Goal: Task Accomplishment & Management: Use online tool/utility

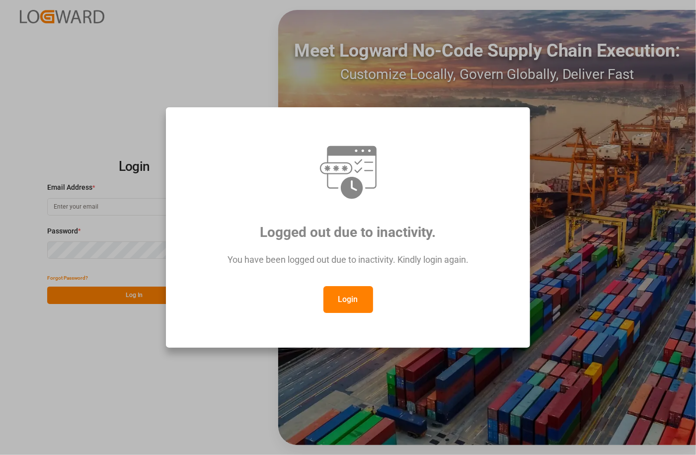
click at [348, 307] on button "Login" at bounding box center [348, 299] width 50 height 27
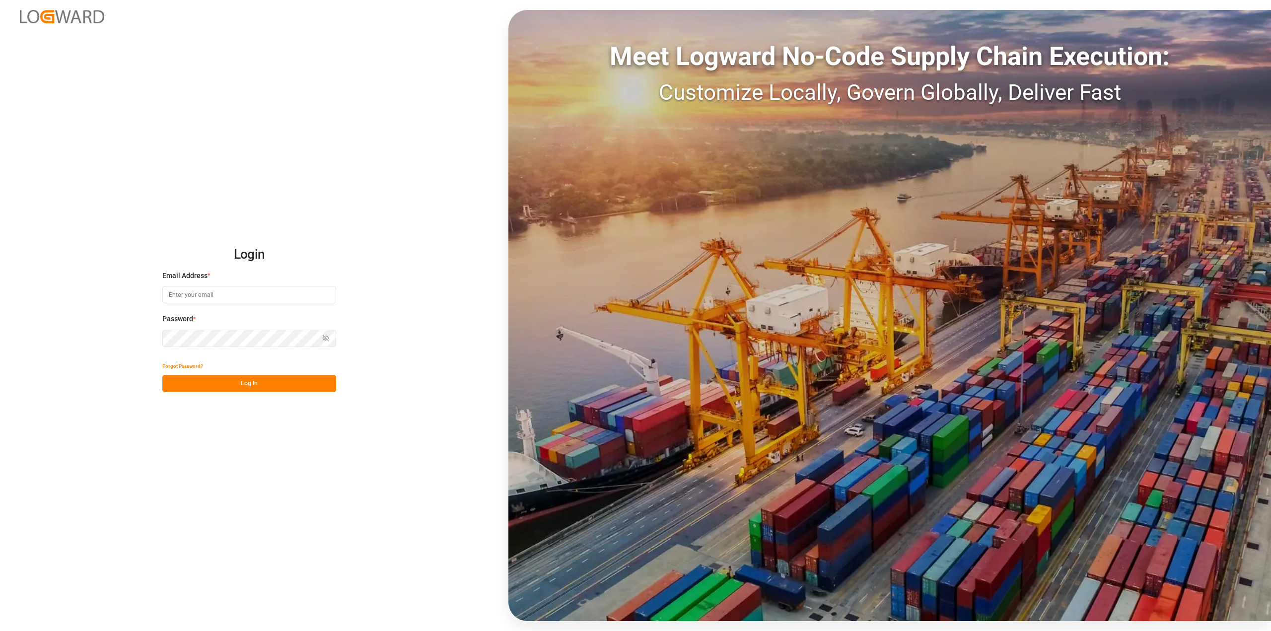
click at [211, 290] on input at bounding box center [249, 294] width 174 height 17
type input "[PERSON_NAME][EMAIL_ADDRESS][PERSON_NAME][DOMAIN_NAME]"
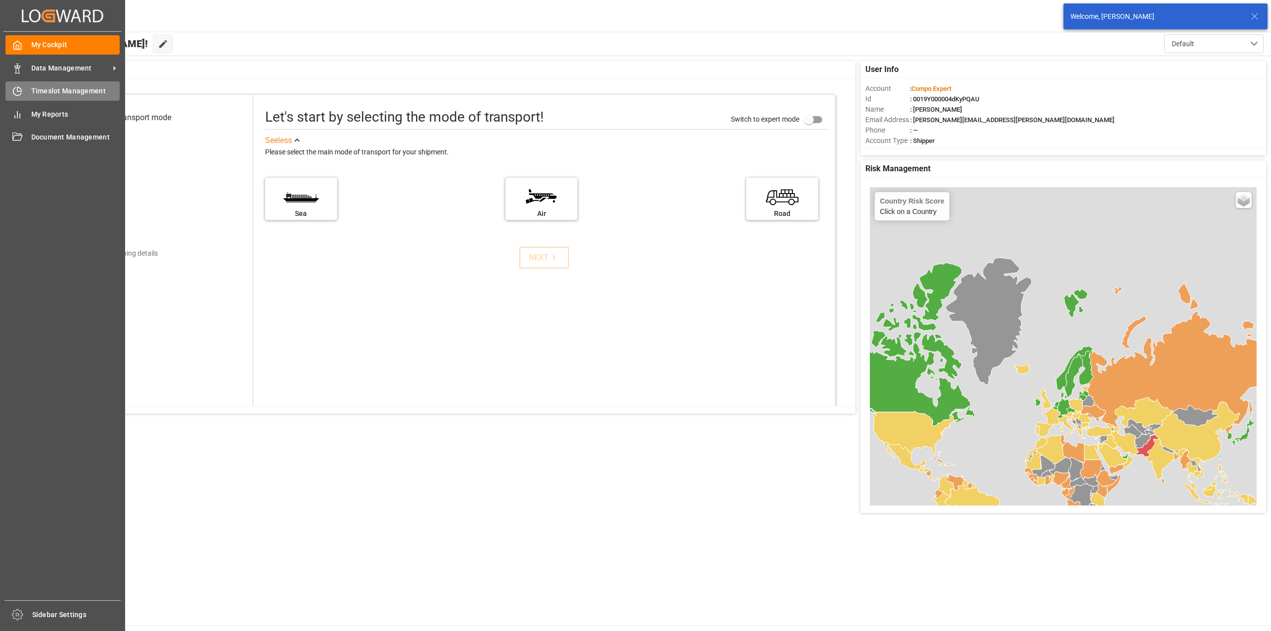
click at [22, 92] on div "Timeslot Management Timeslot Management" at bounding box center [62, 90] width 114 height 19
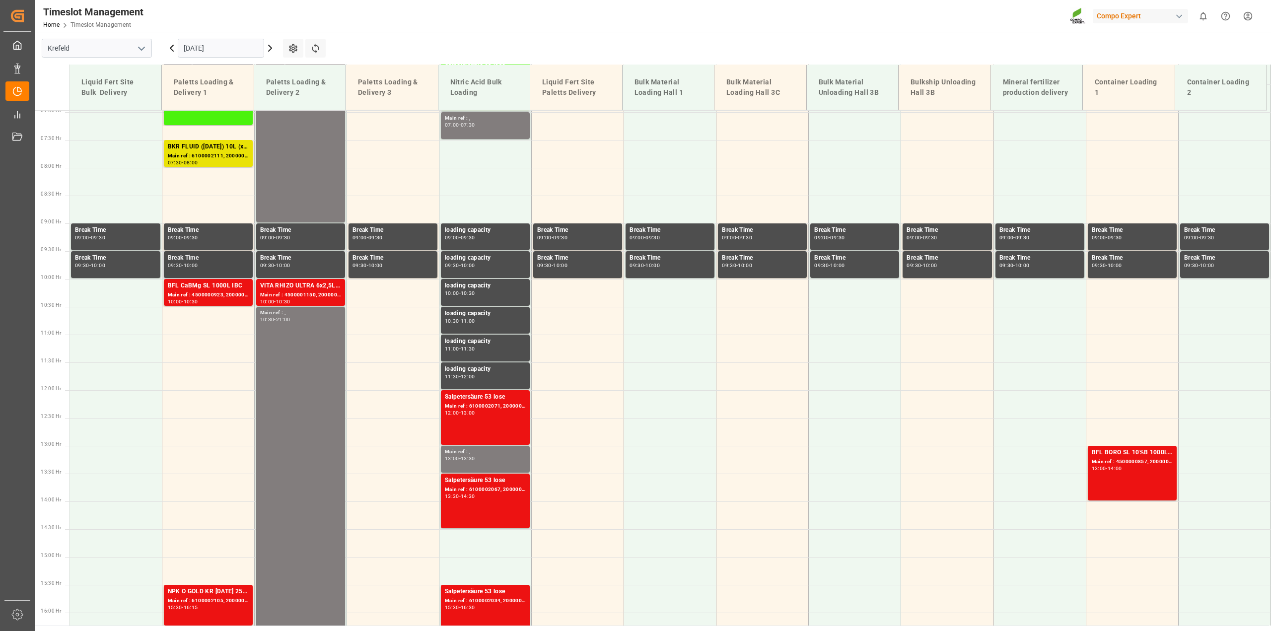
scroll to position [312, 0]
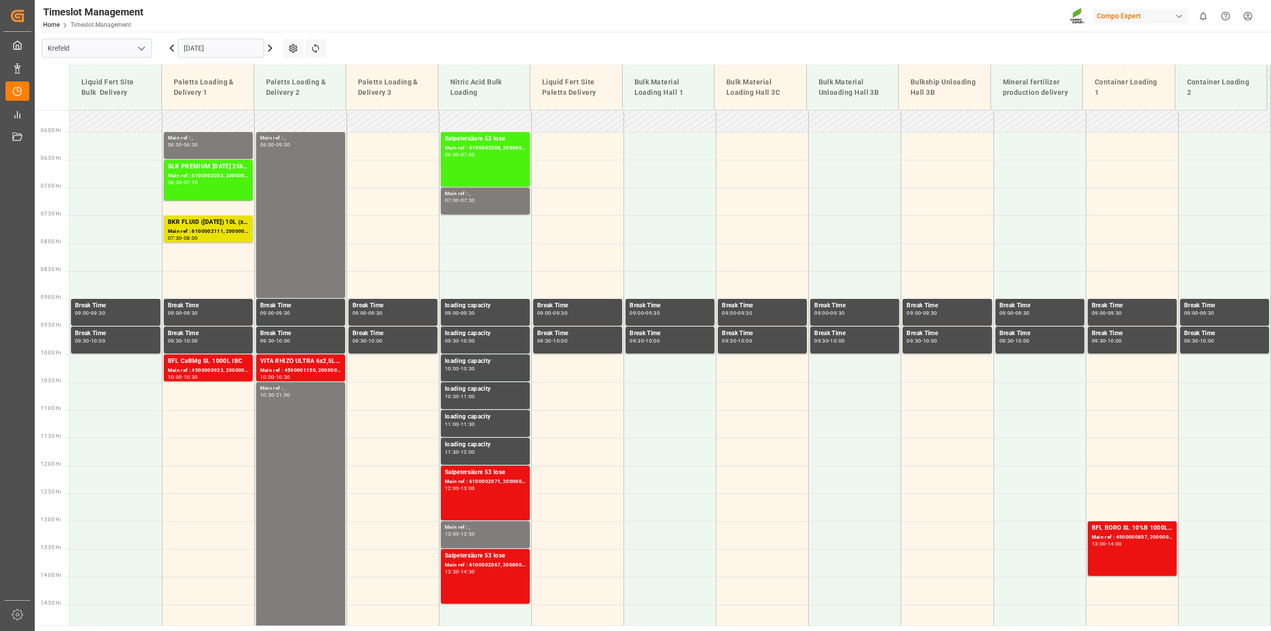
click at [192, 43] on input "[DATE]" at bounding box center [221, 48] width 86 height 19
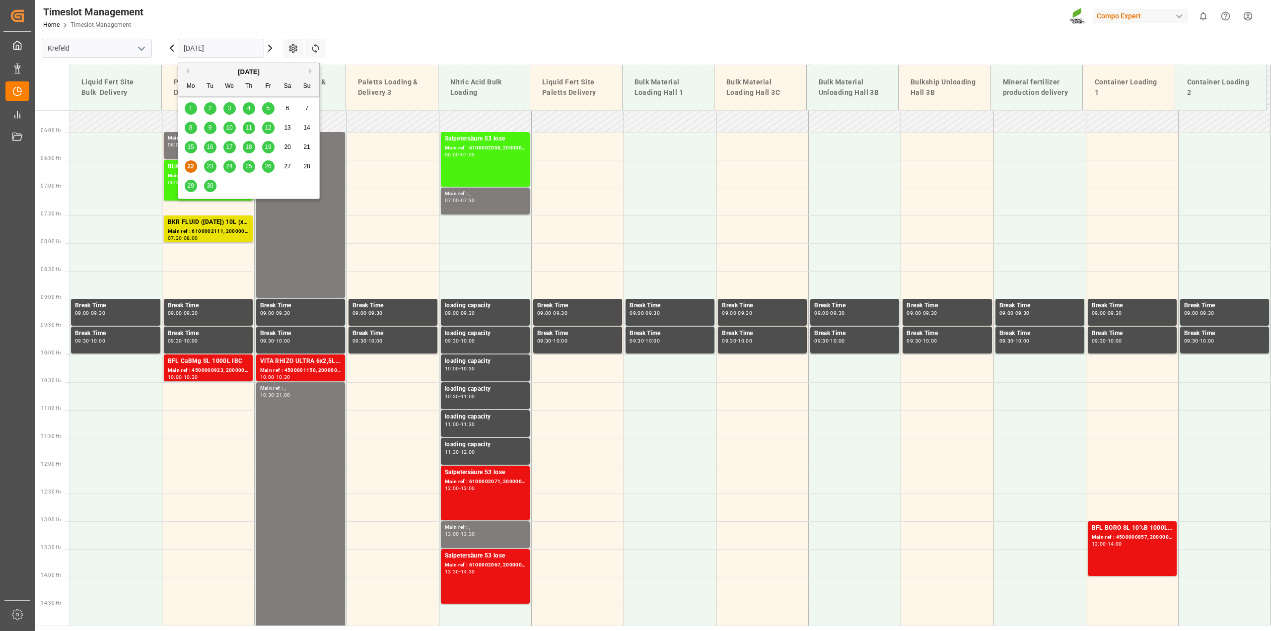
click at [263, 148] on div "19" at bounding box center [268, 148] width 12 height 12
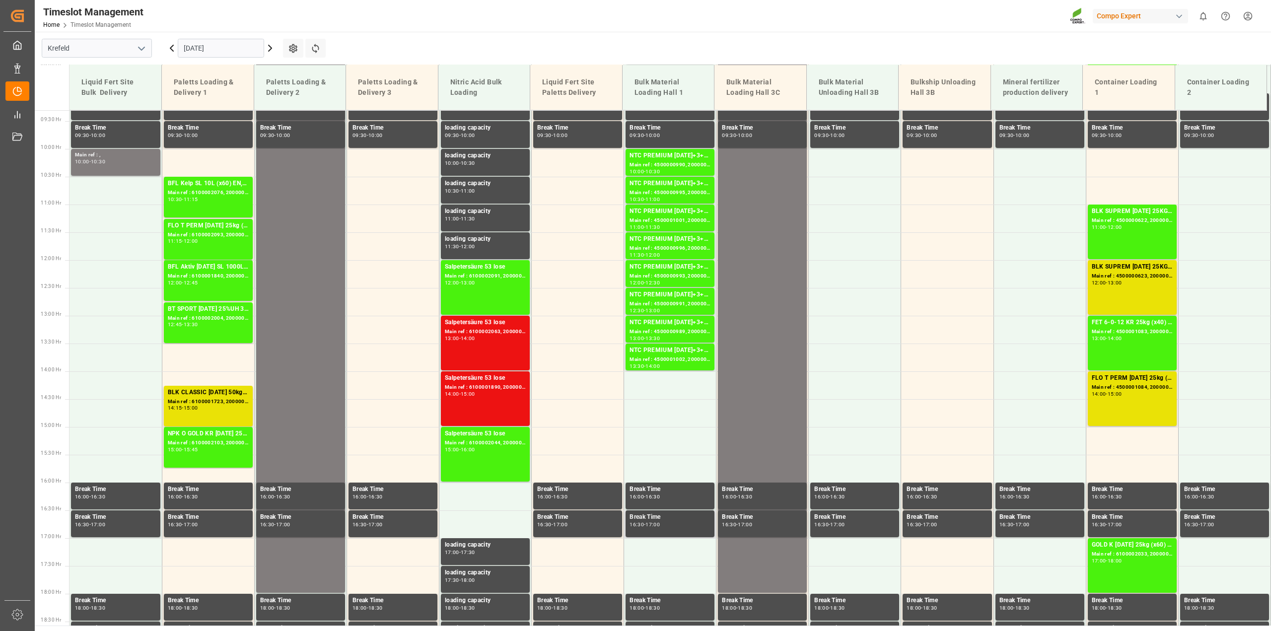
scroll to position [498, 0]
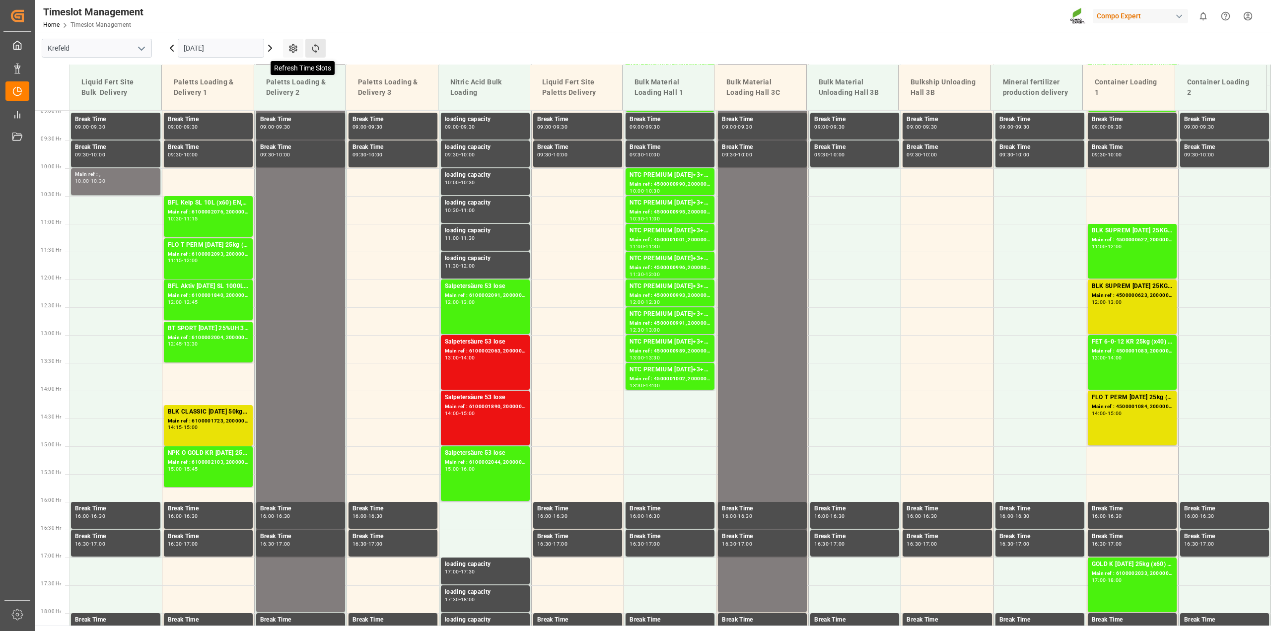
click at [318, 50] on icon at bounding box center [315, 48] width 7 height 9
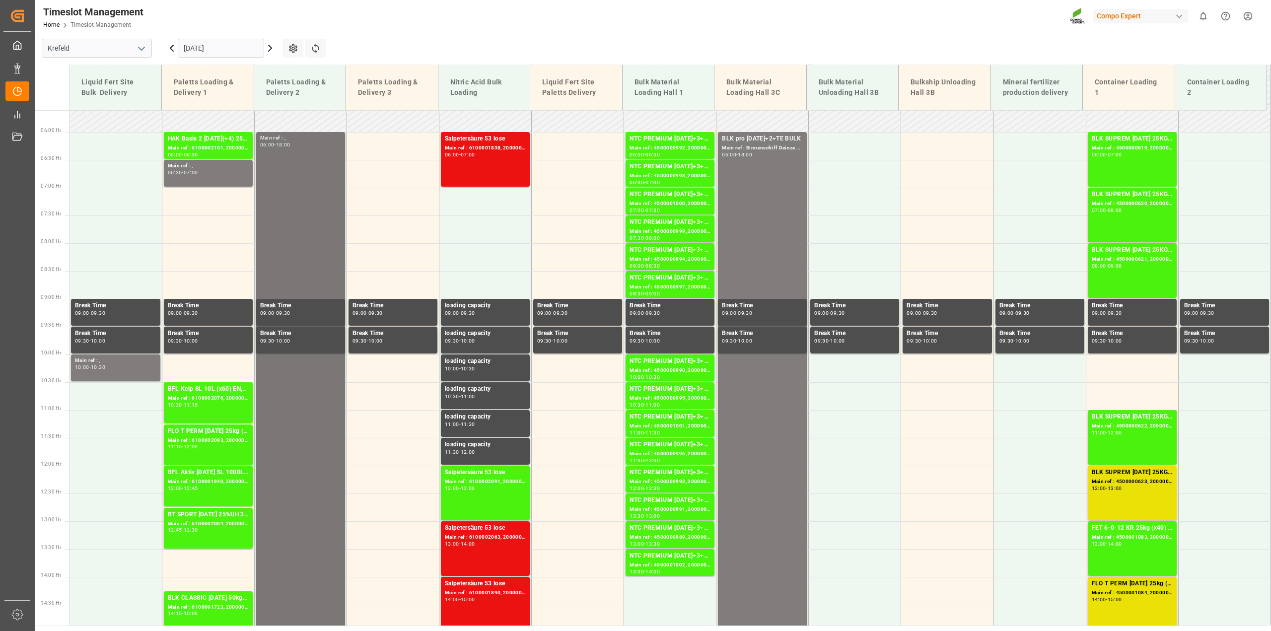
scroll to position [374, 0]
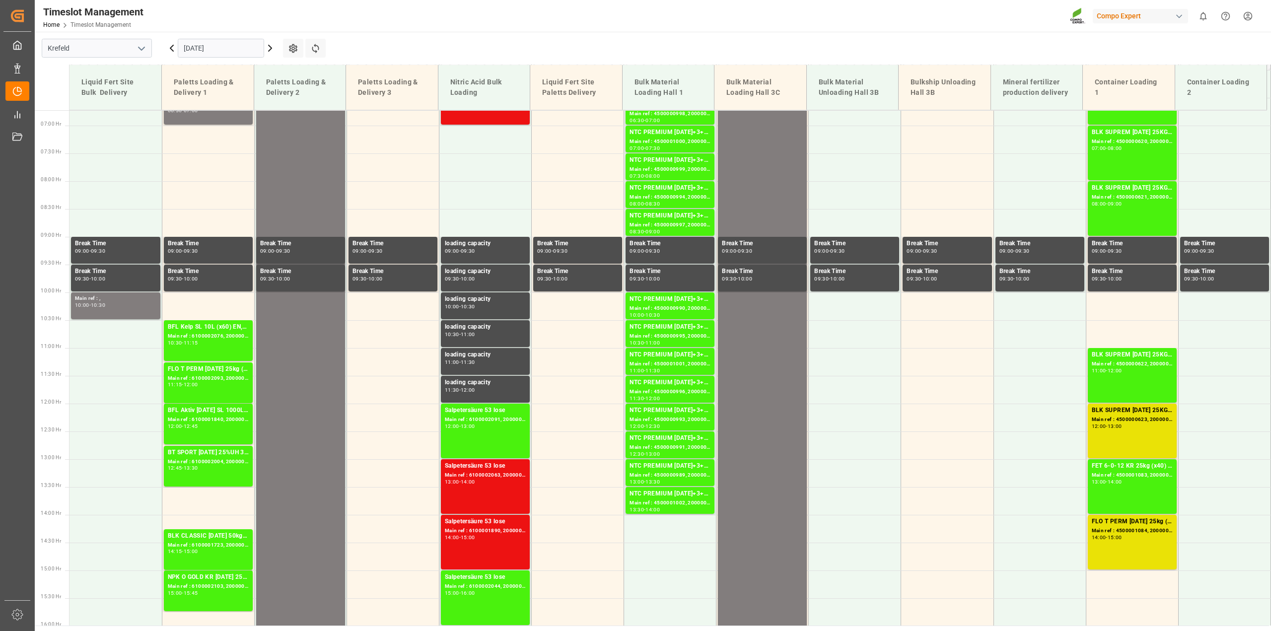
click at [170, 46] on icon at bounding box center [172, 48] width 12 height 12
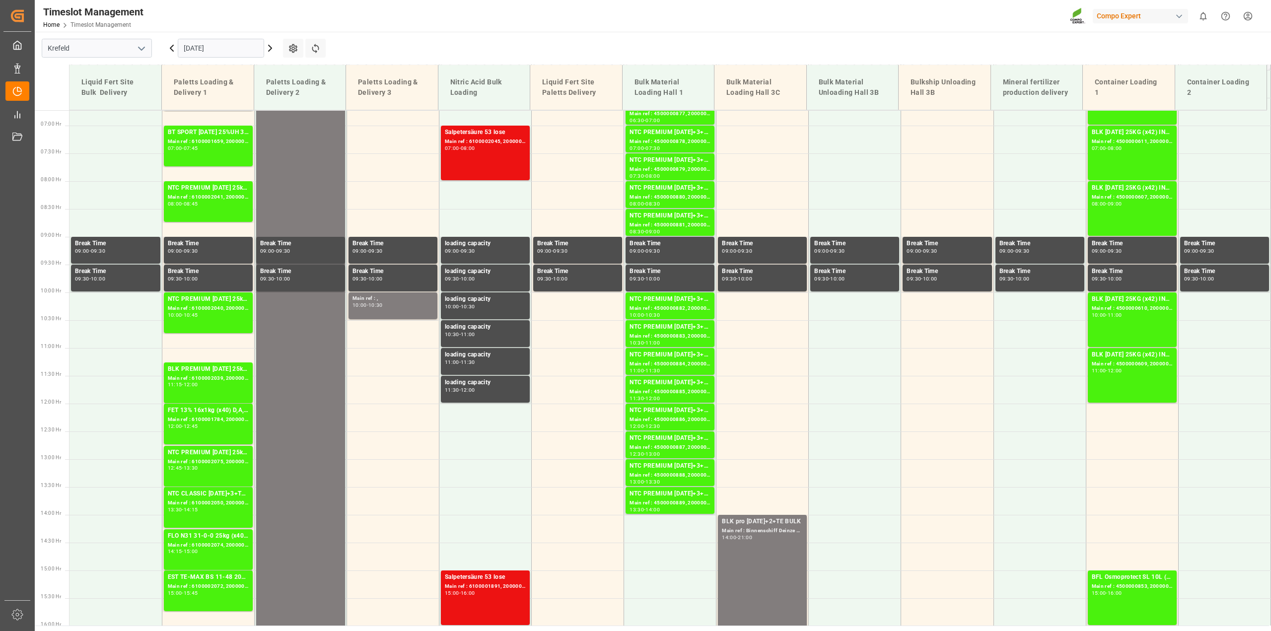
click at [272, 49] on icon at bounding box center [270, 48] width 12 height 12
